Goal: Contribute content: Contribute content

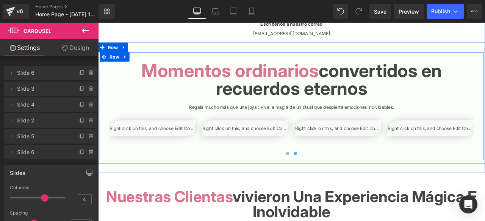
scroll to position [1394, 0]
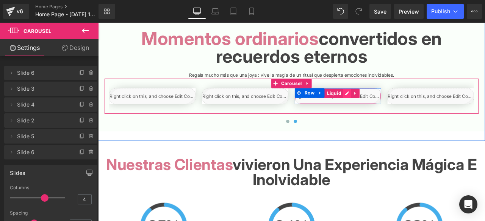
click at [392, 109] on div "Liquid" at bounding box center [382, 110] width 102 height 19
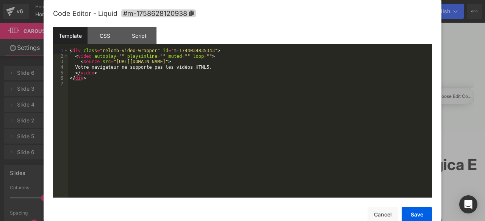
click at [295, 61] on div "< div class = "relomb-video-wrapper" id = "m-1744034835343" > < video autoplay …" at bounding box center [249, 128] width 363 height 161
click at [424, 212] on button "Save" at bounding box center [416, 214] width 30 height 15
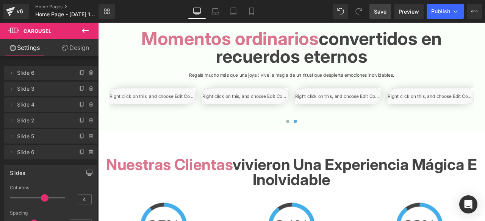
click at [381, 8] on span "Save" at bounding box center [380, 12] width 12 height 8
click at [412, 11] on span "Preview" at bounding box center [408, 12] width 20 height 8
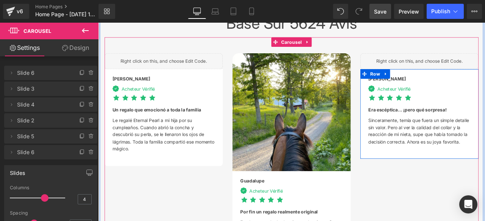
scroll to position [1773, 0]
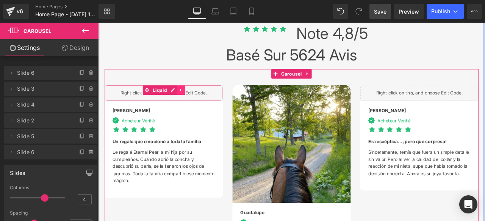
click at [195, 100] on icon at bounding box center [195, 103] width 5 height 6
click at [198, 100] on icon at bounding box center [200, 102] width 5 height 5
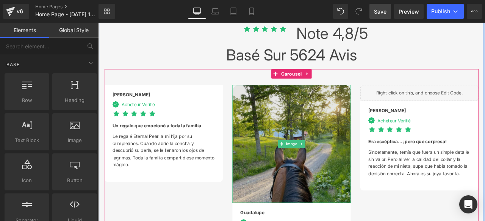
scroll to position [1849, 0]
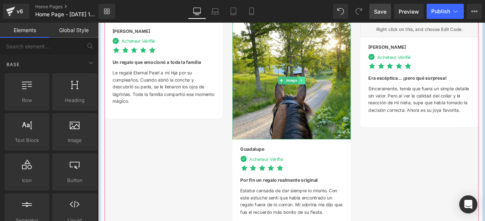
click at [338, 89] on icon at bounding box center [339, 91] width 4 height 5
click at [341, 89] on icon at bounding box center [343, 91] width 4 height 4
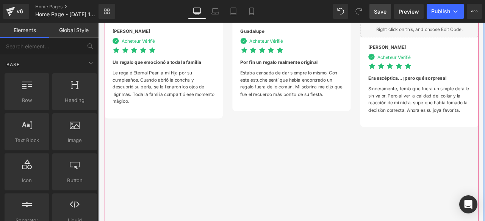
scroll to position [1811, 0]
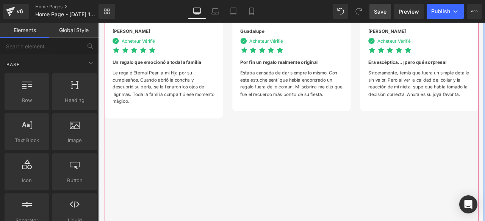
scroll to position [1887, 0]
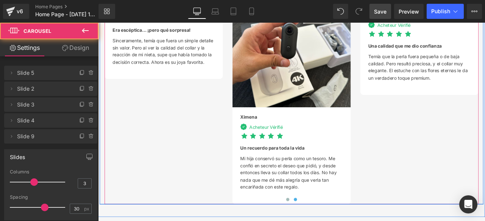
scroll to position [1811, 0]
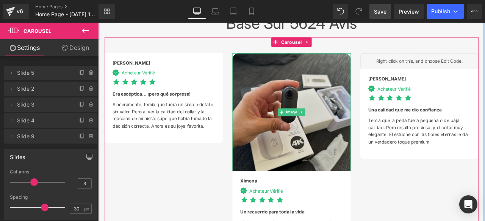
click at [372, 66] on img at bounding box center [327, 129] width 140 height 140
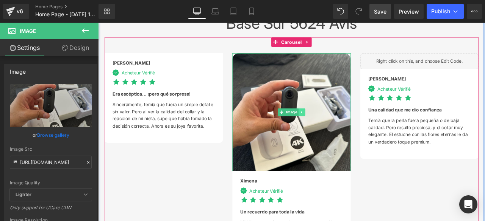
click at [338, 128] on icon at bounding box center [338, 129] width 1 height 3
click at [341, 127] on icon at bounding box center [343, 129] width 4 height 5
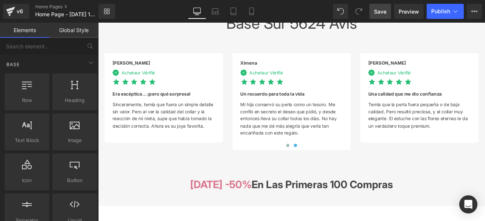
click at [384, 13] on span "Save" at bounding box center [380, 12] width 12 height 8
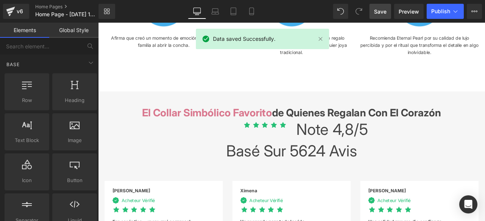
scroll to position [1432, 0]
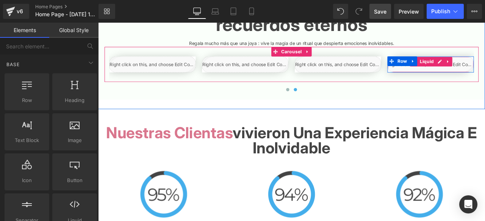
click at [484, 75] on div "Liquid" at bounding box center [492, 72] width 102 height 19
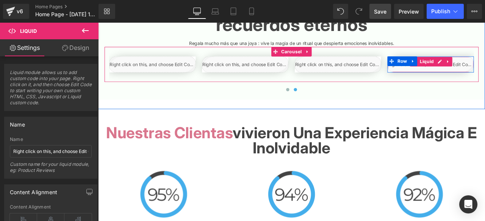
click at [484, 77] on div "Liquid" at bounding box center [492, 72] width 102 height 19
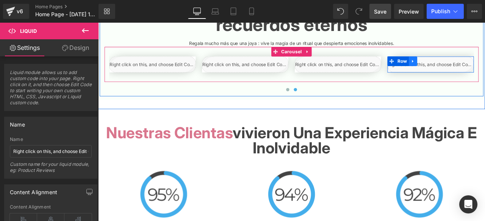
click at [470, 70] on icon at bounding box center [471, 68] width 2 height 3
click at [484, 70] on icon at bounding box center [490, 68] width 5 height 5
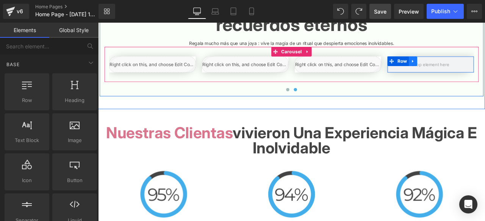
click at [468, 70] on icon at bounding box center [470, 69] width 5 height 6
click at [484, 71] on link at bounding box center [491, 68] width 10 height 11
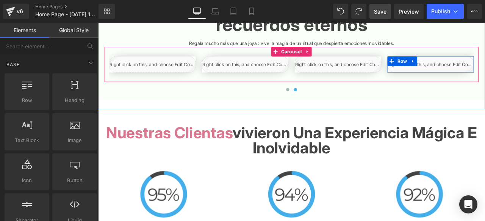
click at [484, 75] on div "Liquid" at bounding box center [492, 72] width 102 height 19
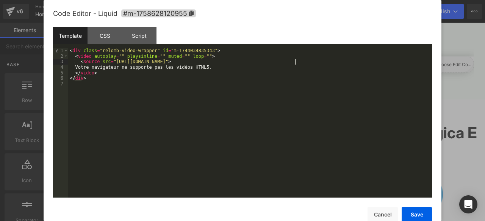
click at [293, 62] on div "< div class = "relomb-video-wrapper" id = "m-1744034835343" > < video autoplay …" at bounding box center [249, 128] width 363 height 161
click at [414, 212] on button "Save" at bounding box center [416, 214] width 30 height 15
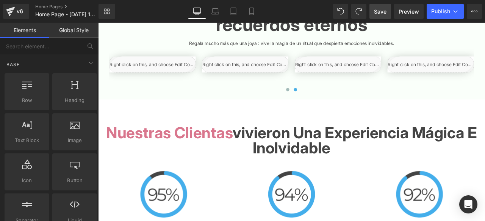
click at [377, 14] on span "Save" at bounding box center [380, 12] width 12 height 8
click at [410, 15] on span "Preview" at bounding box center [408, 12] width 20 height 8
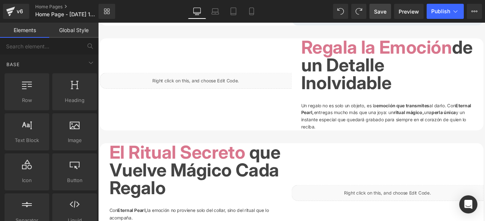
scroll to position [588, 0]
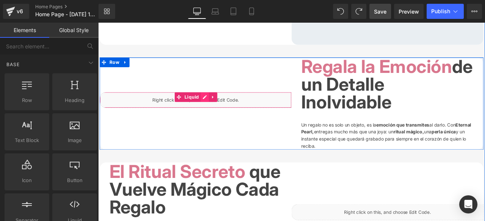
click at [222, 111] on div "Liquid" at bounding box center [213, 114] width 227 height 19
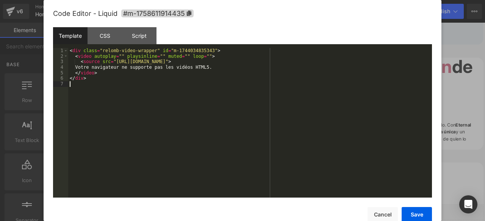
click at [295, 64] on div "< div class = "relomb-video-wrapper" id = "m-1744034835343" > < video autoplay …" at bounding box center [249, 128] width 363 height 161
click at [388, 215] on button "Cancel" at bounding box center [382, 214] width 30 height 15
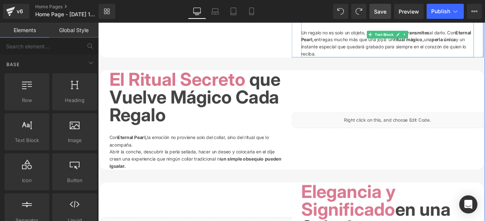
scroll to position [698, 0]
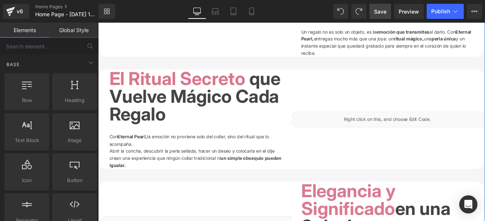
click at [483, 136] on div "Liquid" at bounding box center [440, 137] width 227 height 19
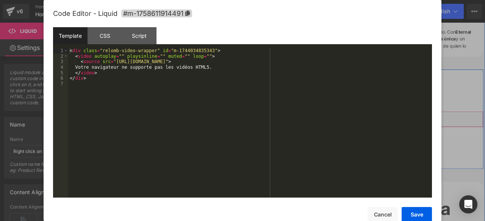
click at [449, 133] on div "Liquid" at bounding box center [440, 137] width 227 height 19
click at [294, 62] on div "< div class = "relomb-video-wrapper" id = "m-1744034835343" > < video autoplay …" at bounding box center [249, 128] width 363 height 161
click at [419, 212] on button "Save" at bounding box center [416, 214] width 30 height 15
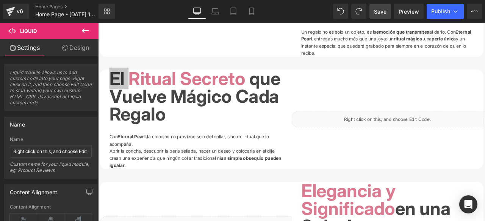
click at [379, 15] on span "Save" at bounding box center [380, 12] width 12 height 8
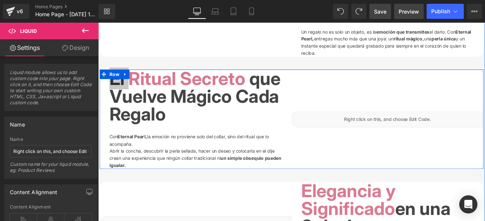
click at [410, 14] on span "Preview" at bounding box center [408, 12] width 20 height 8
click at [279, 88] on h1 "El Ritual Secreto que Vuelve Mágico Cada Regalo" at bounding box center [213, 110] width 204 height 64
click at [131, 84] on span "El Ritual Secreto" at bounding box center [191, 89] width 161 height 26
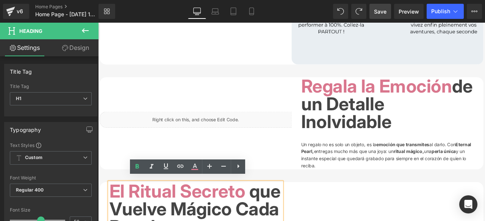
scroll to position [567, 0]
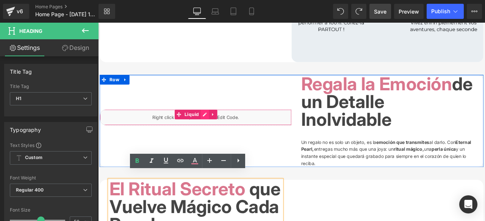
click at [220, 131] on div "Liquid" at bounding box center [213, 135] width 227 height 19
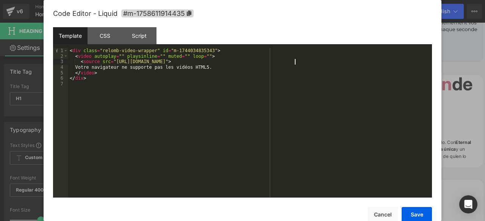
click at [295, 61] on div "< div class = "relomb-video-wrapper" id = "m-1744034835343" > < video autoplay …" at bounding box center [249, 128] width 363 height 161
click at [417, 214] on button "Save" at bounding box center [416, 214] width 30 height 15
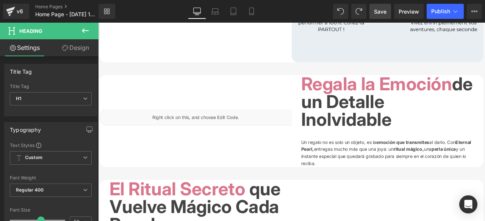
click at [383, 12] on span "Save" at bounding box center [380, 12] width 12 height 8
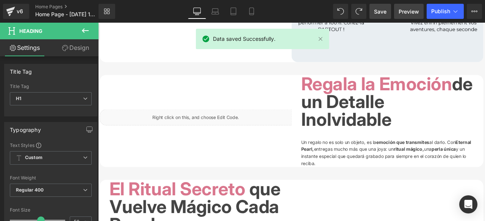
click at [407, 11] on span "Preview" at bounding box center [408, 12] width 20 height 8
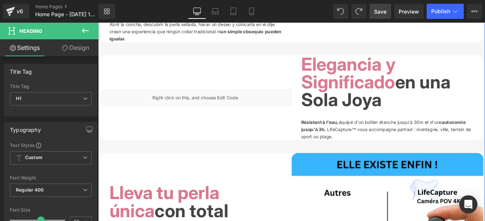
scroll to position [850, 0]
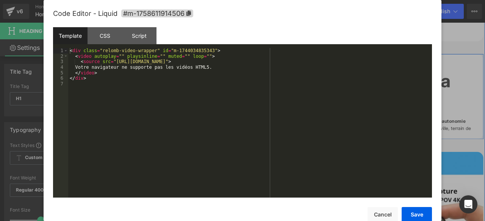
click at [221, 110] on div "Liquid" at bounding box center [213, 110] width 227 height 19
click at [295, 64] on div "< div class = "relomb-video-wrapper" id = "m-1744034835343" > < video autoplay …" at bounding box center [249, 128] width 363 height 161
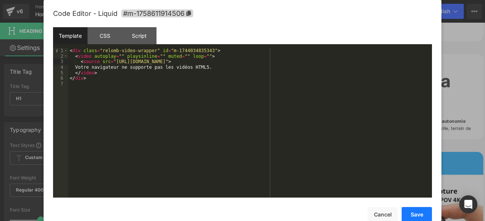
click at [408, 213] on button "Save" at bounding box center [416, 214] width 30 height 15
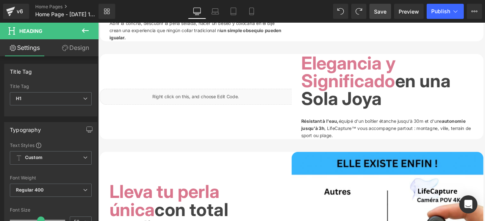
click at [408, 213] on button "Save" at bounding box center [416, 211] width 30 height 15
click at [384, 11] on span "Save" at bounding box center [380, 12] width 12 height 8
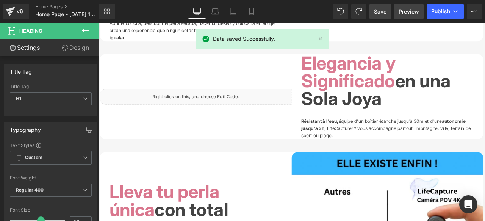
click at [406, 12] on span "Preview" at bounding box center [408, 12] width 20 height 8
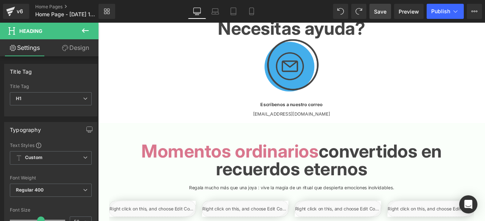
scroll to position [1263, 0]
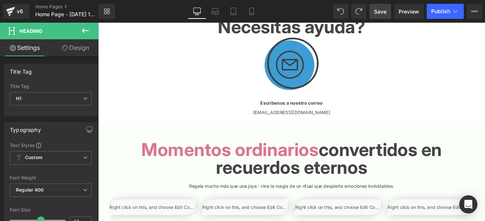
click at [324, 81] on img at bounding box center [327, 71] width 67 height 67
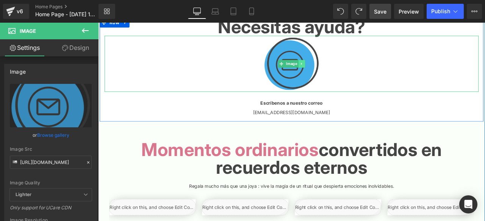
click at [338, 73] on icon at bounding box center [338, 71] width 1 height 3
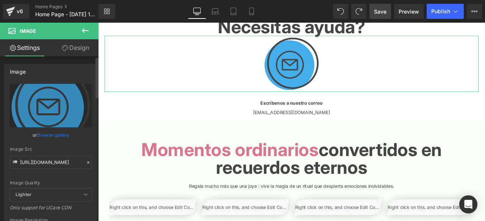
click at [86, 163] on icon at bounding box center [88, 162] width 5 height 5
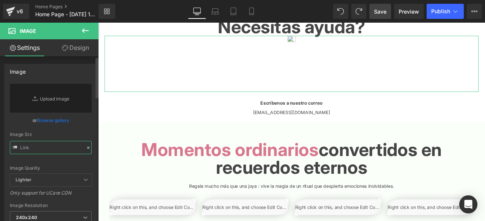
click at [72, 146] on input "text" at bounding box center [51, 147] width 82 height 13
paste input "[URL][DOMAIN_NAME]"
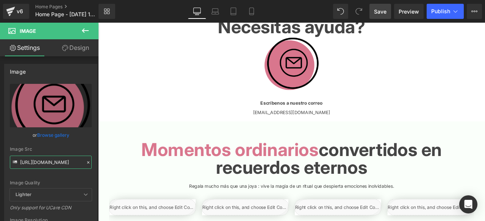
type input "[URL][DOMAIN_NAME]"
click at [385, 10] on span "Save" at bounding box center [380, 12] width 12 height 8
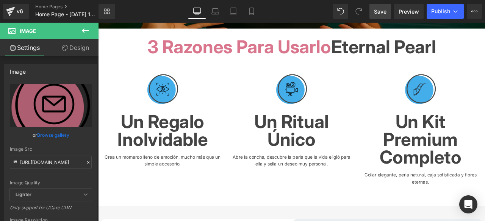
scroll to position [150, 0]
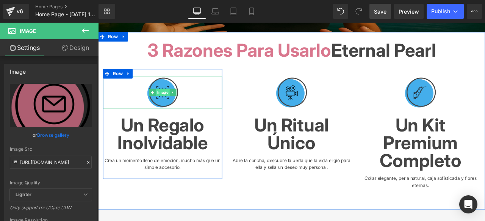
click at [169, 104] on span "Image" at bounding box center [174, 105] width 16 height 9
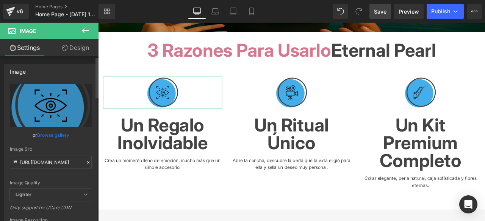
click at [86, 162] on icon at bounding box center [88, 162] width 5 height 5
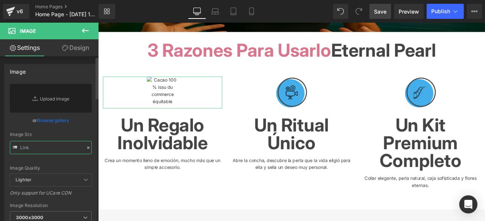
click at [75, 152] on input "text" at bounding box center [51, 147] width 82 height 13
paste input "[URL][DOMAIN_NAME]"
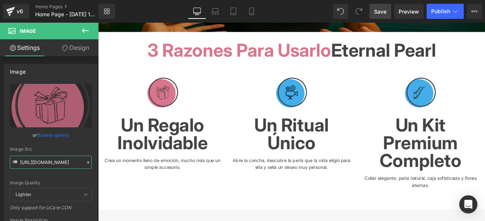
type input "[URL][DOMAIN_NAME]"
click at [379, 10] on span "Save" at bounding box center [380, 12] width 12 height 8
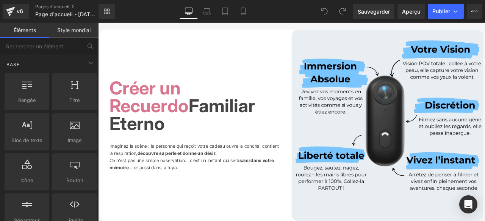
scroll to position [189, 0]
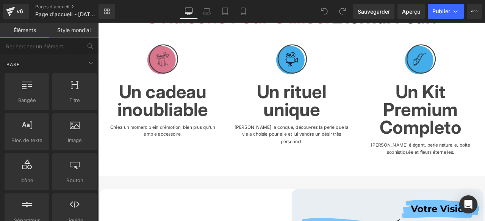
click at [323, 65] on div "Image" at bounding box center [326, 66] width 141 height 38
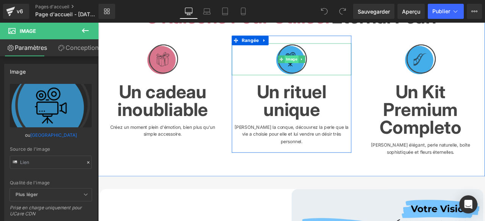
click at [328, 64] on font "Image" at bounding box center [327, 66] width 13 height 5
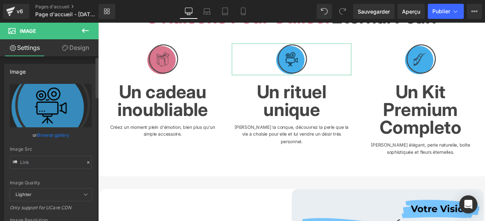
click at [86, 162] on icon at bounding box center [88, 162] width 5 height 5
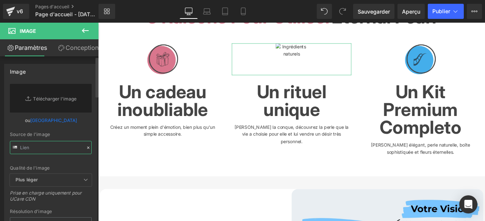
click at [70, 150] on input "text" at bounding box center [51, 147] width 82 height 13
paste input "https://cdn.shopify.com/s/files/1/0684/9531/0890/files/Mail_2_1.png?v=1758638059"
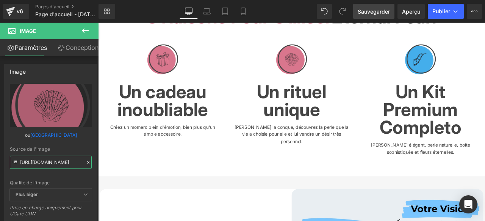
type input "https://cdn.shopify.com/s/files/1/0684/9531/0890/files/Mail_2_1_3000x3000.png?v…"
click at [379, 13] on font "Sauvegarder" at bounding box center [373, 11] width 32 height 6
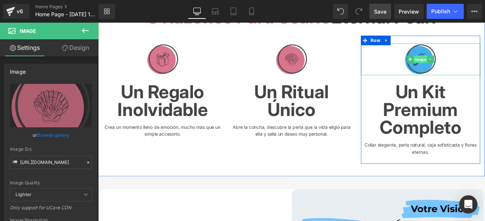
click at [482, 67] on span "Image" at bounding box center [480, 66] width 16 height 9
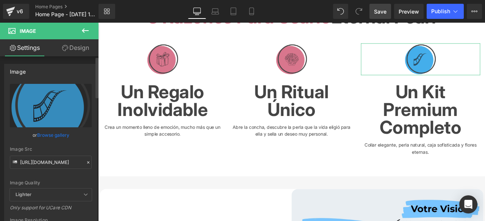
click at [86, 163] on icon at bounding box center [88, 162] width 5 height 5
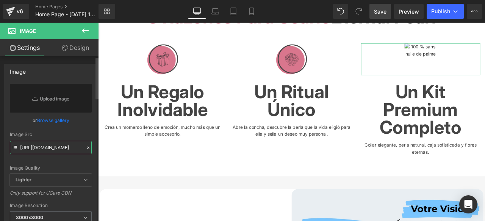
click at [73, 149] on input "https://cdn.shopify.com/s/files/1/0968/3809/1028/files/Mail_4_3000x3000.png?v=1…" at bounding box center [51, 147] width 82 height 13
paste input "https://cdn.shopify.com/s/files/1/0684/9531/0890/files/Mail_3.png?v=1758638228"
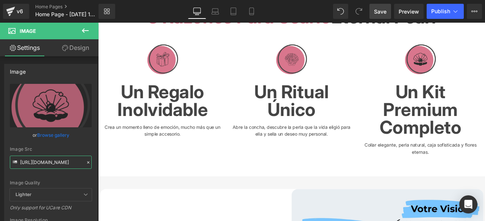
type input "https://cdn.shopify.com/s/files/1/0684/9531/0890/files/Mail_3_3000x3000.png?v=1…"
click at [380, 13] on span "Save" at bounding box center [380, 12] width 12 height 8
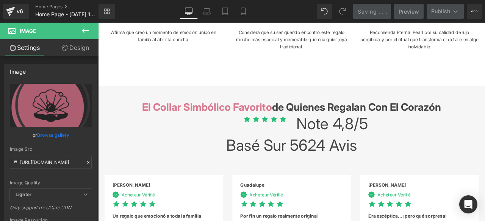
scroll to position [1552, 0]
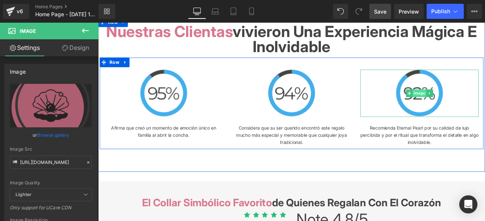
click at [477, 109] on span "Image" at bounding box center [479, 106] width 16 height 9
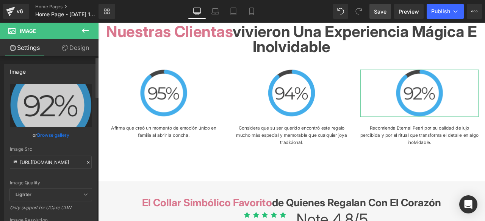
click at [86, 161] on icon at bounding box center [88, 162] width 5 height 5
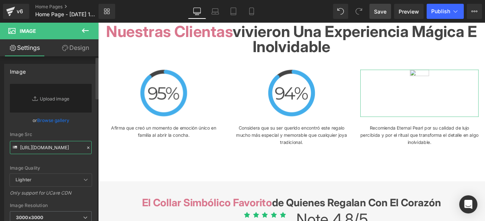
click at [73, 152] on input "https://cdn.shopify.com/s/files/1/0968/3809/1028/files/92_3_3000x3000.png?v=175…" at bounding box center [51, 147] width 82 height 13
paste input "https://cdn.shopify.com/s/files/1/0684/9531/0890/files/92_1.png?v=1758638498"
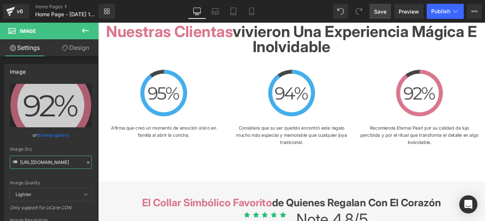
type input "https://cdn.shopify.com/s/files/1/0684/9531/0890/files/92_1_3000x3000.png?v=175…"
click at [383, 10] on span "Save" at bounding box center [380, 12] width 12 height 8
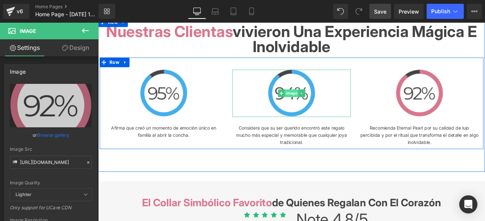
click at [324, 110] on span "Image" at bounding box center [327, 106] width 16 height 9
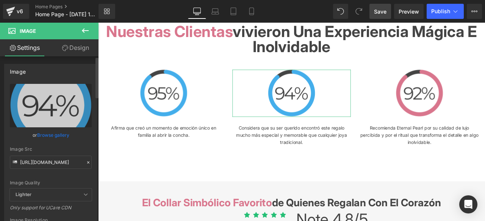
click at [86, 164] on icon at bounding box center [88, 162] width 5 height 5
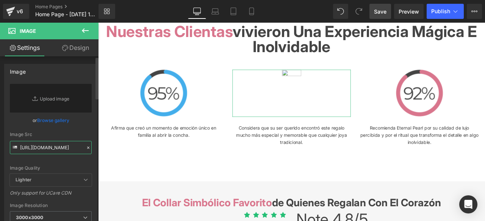
click at [70, 147] on input "https://cdn.shopify.com/s/files/1/0968/3809/1028/files/92_2_3000x3000.png?v=175…" at bounding box center [51, 147] width 82 height 13
paste input "https://cdn.shopify.com/s/files/1/0684/9531/0890/files/92_2_1.png?v=1758638625"
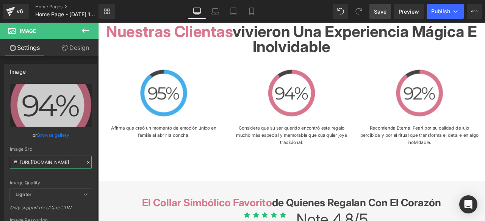
type input "https://cdn.shopify.com/s/files/1/0684/9531/0890/files/92_2_1_3000x3000.png?v=1…"
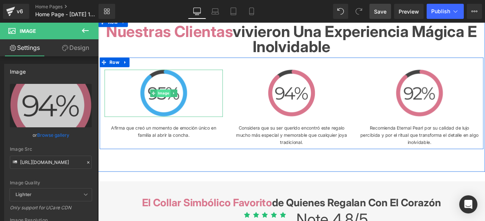
click at [173, 109] on span "Image" at bounding box center [176, 106] width 16 height 9
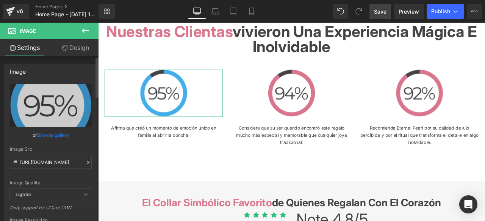
click at [86, 163] on icon at bounding box center [88, 162] width 5 height 5
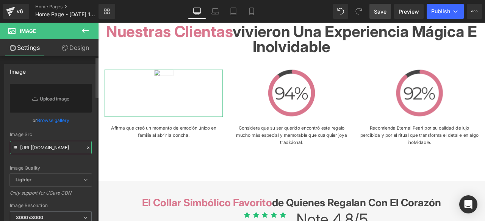
click at [61, 146] on input "https://cdn.shopify.com/s/files/1/0968/3809/1028/files/92_3000x3000.png?v=17581…" at bounding box center [51, 147] width 82 height 13
paste input "https://cdn.shopify.com/s/files/1/0684/9531/0890/files/92_3_1.png?v=1758638719"
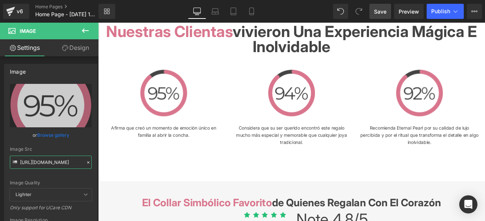
type input "https://cdn.shopify.com/s/files/1/0684/9531/0890/files/92_3_1_3000x3000.png?v=1…"
click at [373, 9] on link "Save" at bounding box center [380, 11] width 22 height 15
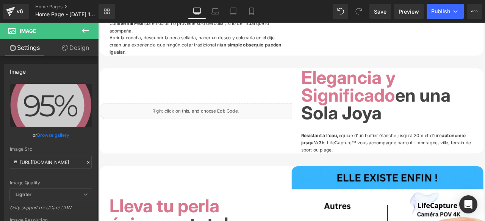
scroll to position [909, 0]
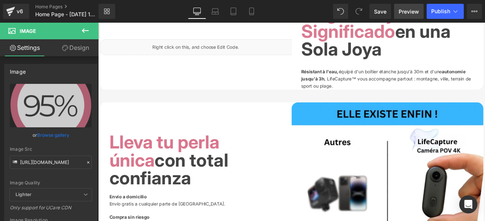
click at [421, 9] on link "Preview" at bounding box center [409, 11] width 30 height 15
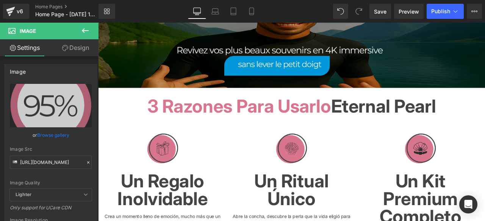
scroll to position [0, 0]
